Goal: Contribute content: Add original content to the website for others to see

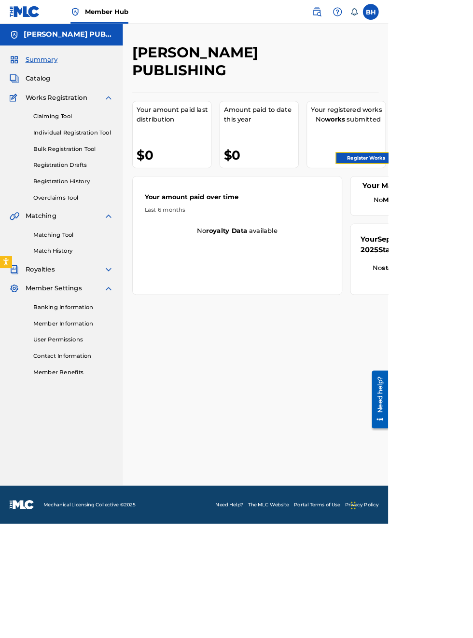
click at [442, 190] on link "Register Works" at bounding box center [445, 192] width 74 height 14
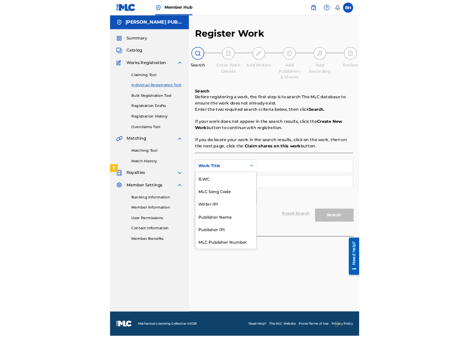
scroll to position [24, 0]
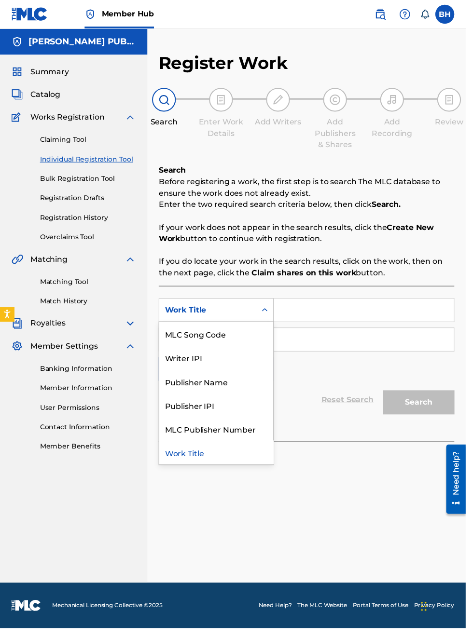
click at [215, 412] on div "Publisher IPI" at bounding box center [220, 411] width 116 height 24
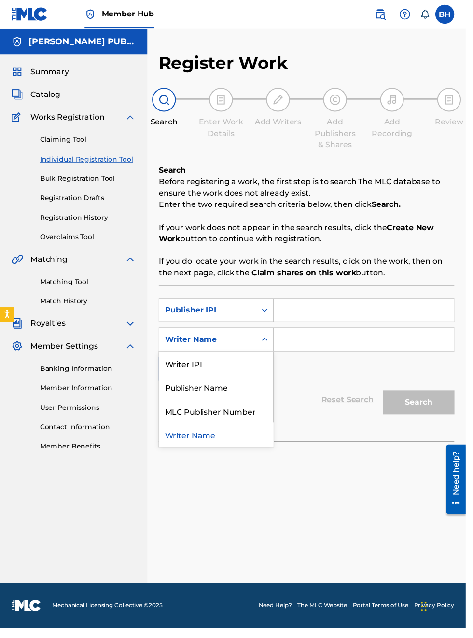
click at [226, 393] on div "Publisher Name" at bounding box center [220, 393] width 116 height 24
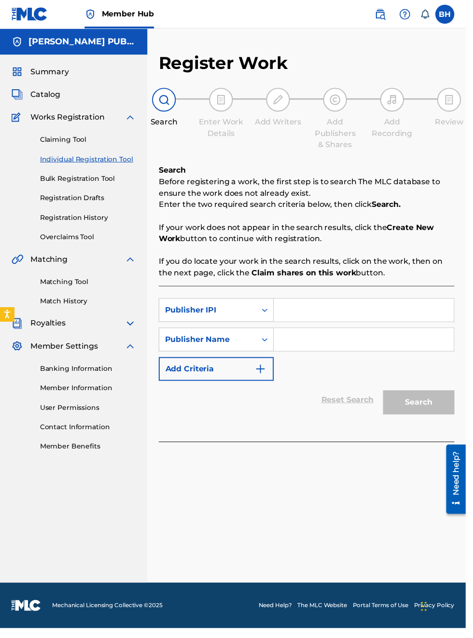
click at [332, 314] on input "Search Form" at bounding box center [369, 314] width 183 height 23
type input "00340604990"
click at [312, 347] on input "Search Form" at bounding box center [369, 344] width 183 height 23
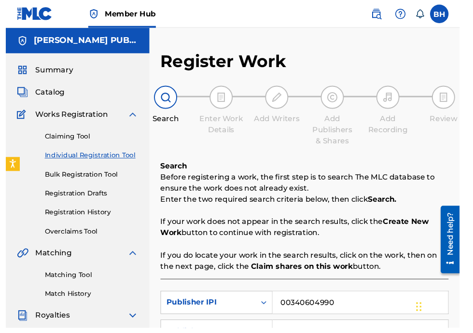
scroll to position [135, 0]
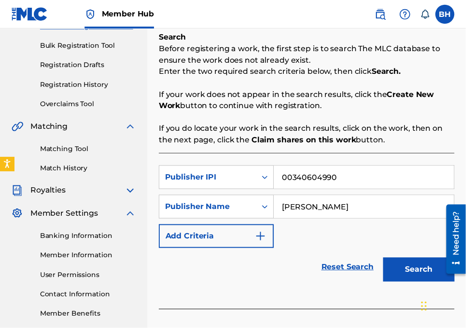
type input "[PERSON_NAME]"
click at [423, 273] on button "Search" at bounding box center [425, 273] width 72 height 24
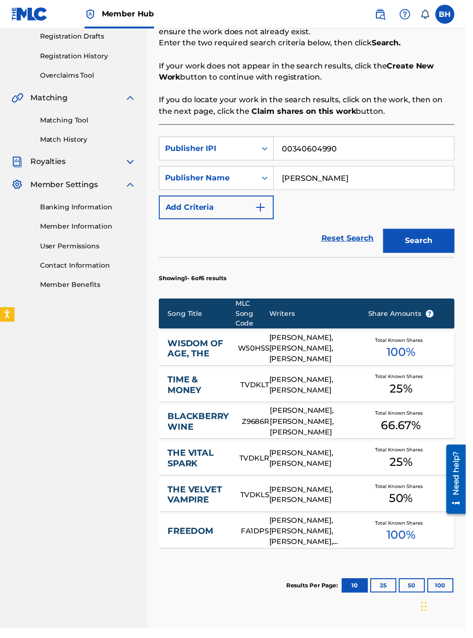
scroll to position [0, 0]
